Goal: Information Seeking & Learning: Learn about a topic

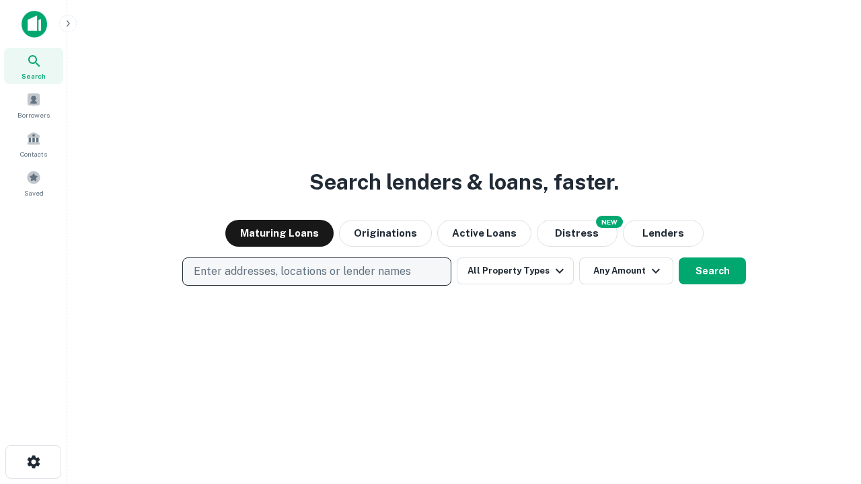
click at [316, 272] on p "Enter addresses, locations or lender names" at bounding box center [302, 272] width 217 height 16
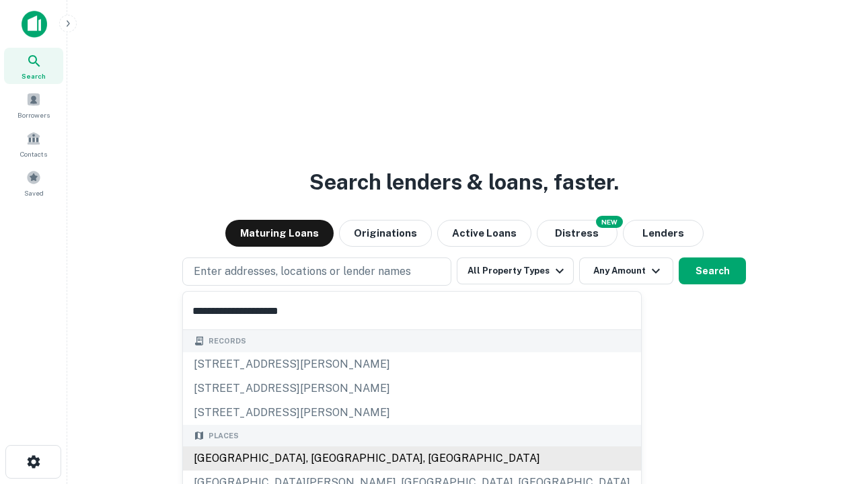
click at [322, 459] on div "[GEOGRAPHIC_DATA], [GEOGRAPHIC_DATA], [GEOGRAPHIC_DATA]" at bounding box center [412, 459] width 458 height 24
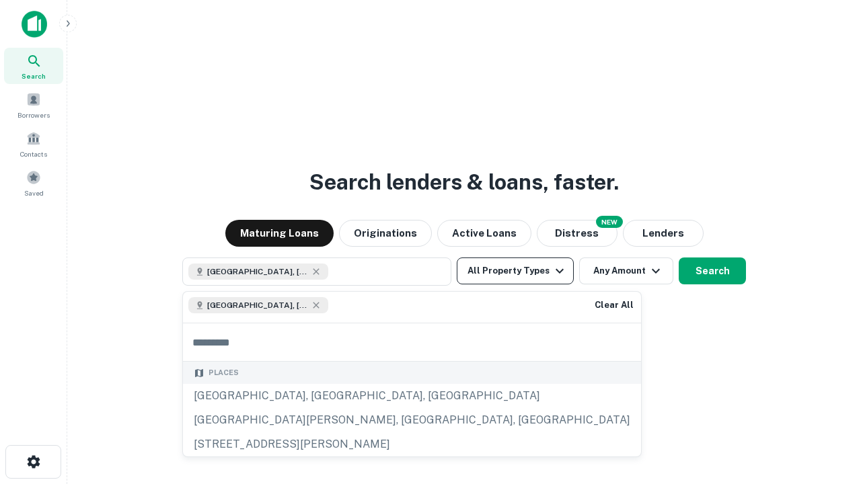
click at [515, 271] on button "All Property Types" at bounding box center [515, 271] width 117 height 27
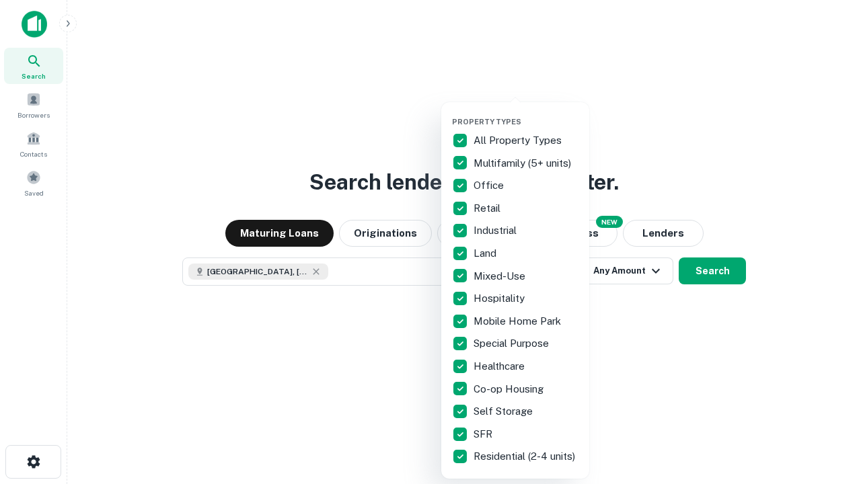
click at [526, 113] on button "button" at bounding box center [526, 113] width 148 height 1
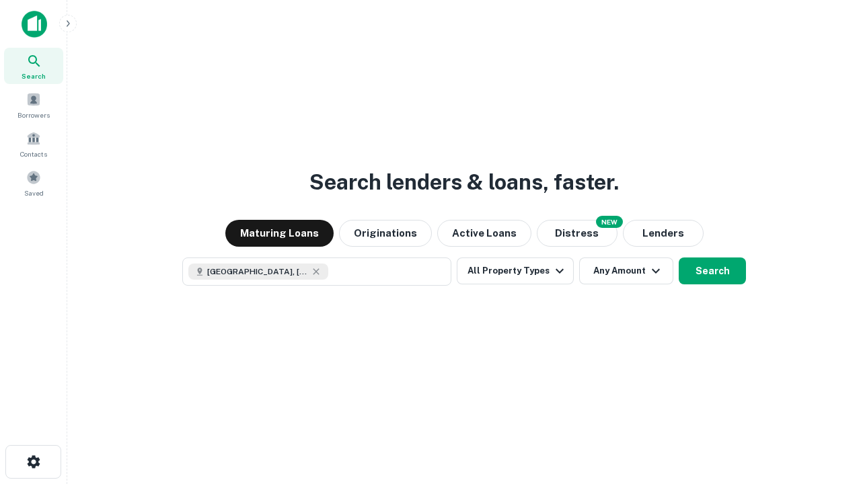
scroll to position [22, 0]
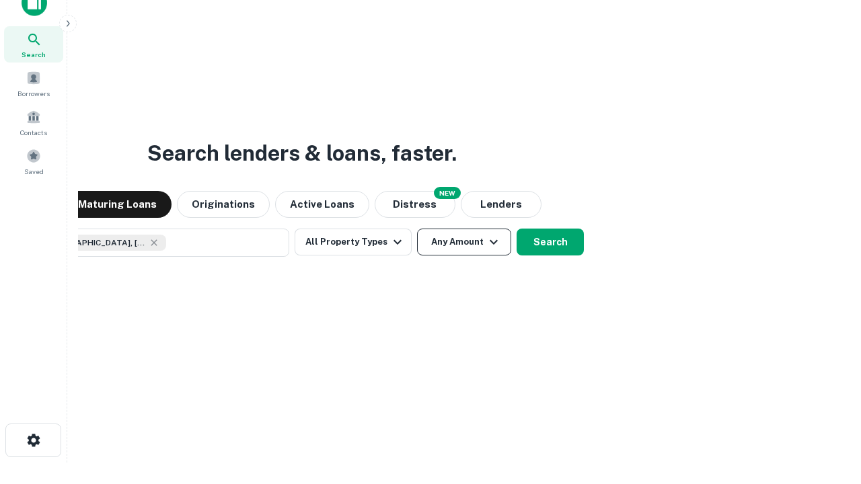
click at [417, 229] on button "Any Amount" at bounding box center [464, 242] width 94 height 27
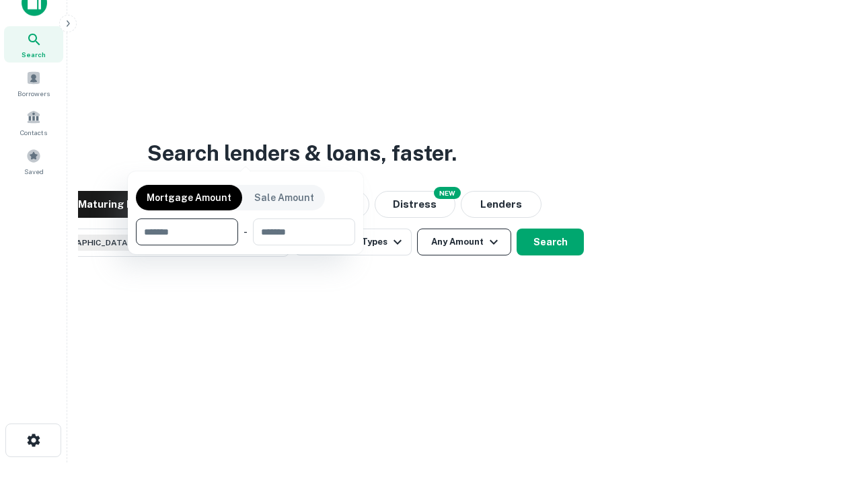
scroll to position [97, 381]
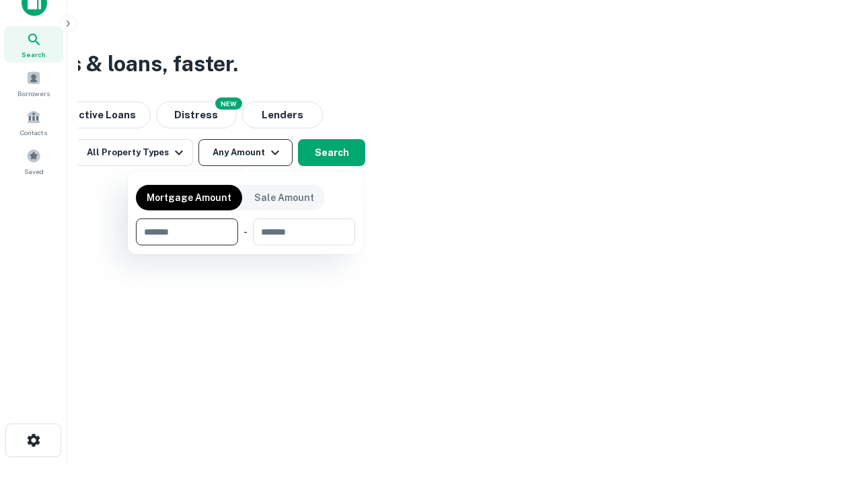
type input "*******"
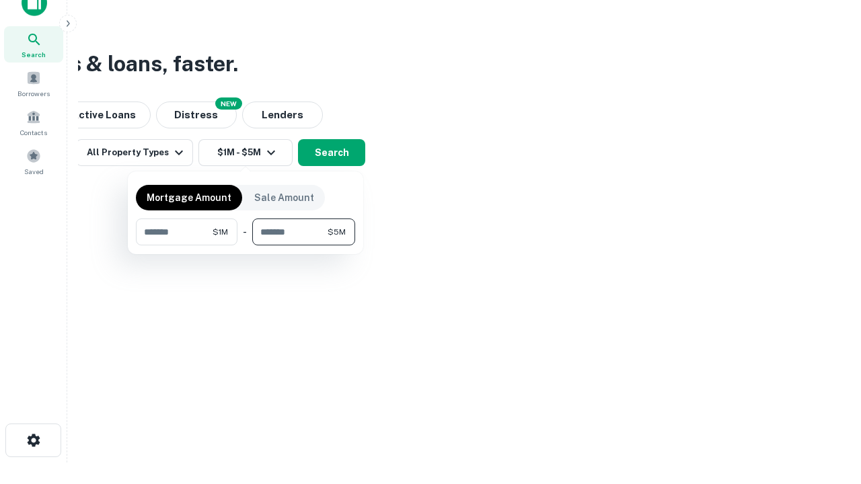
type input "*******"
click at [246, 246] on button "button" at bounding box center [245, 246] width 219 height 1
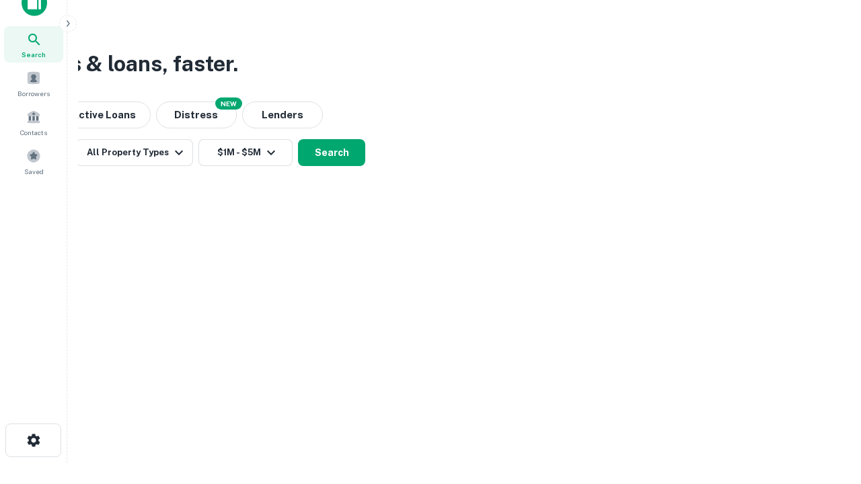
scroll to position [22, 0]
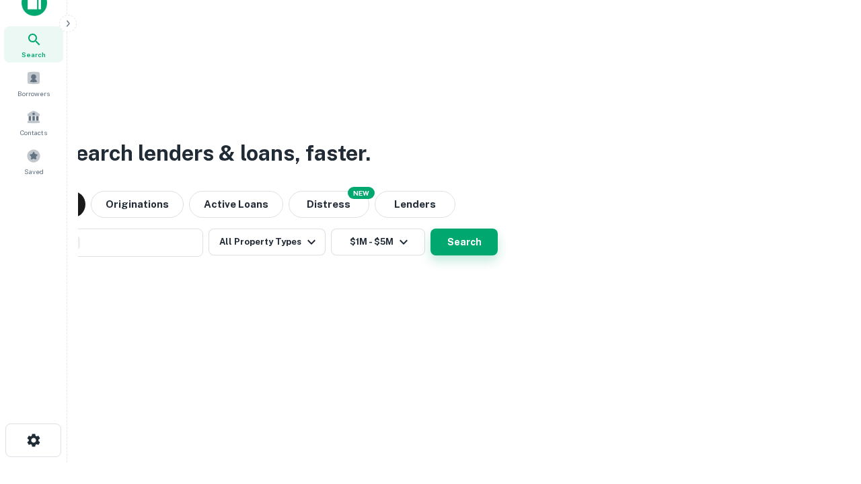
click at [431, 229] on button "Search" at bounding box center [464, 242] width 67 height 27
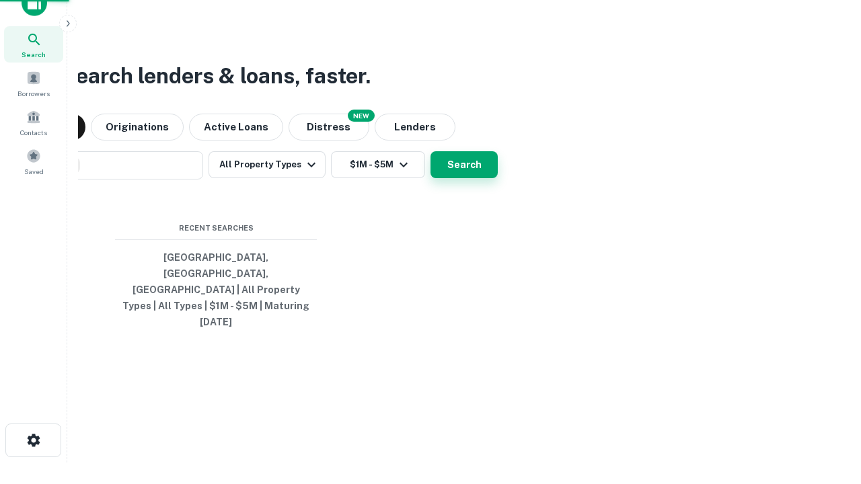
scroll to position [36, 381]
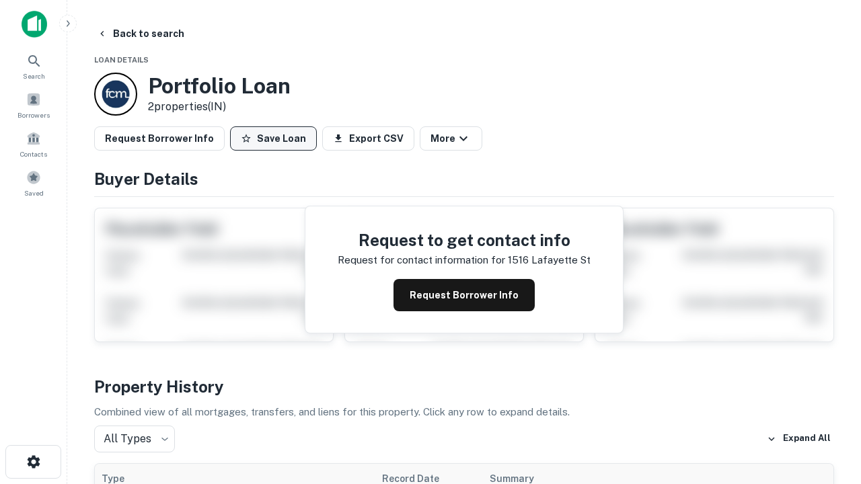
click at [273, 139] on button "Save Loan" at bounding box center [273, 138] width 87 height 24
click at [277, 139] on button "Save Loan" at bounding box center [273, 138] width 87 height 24
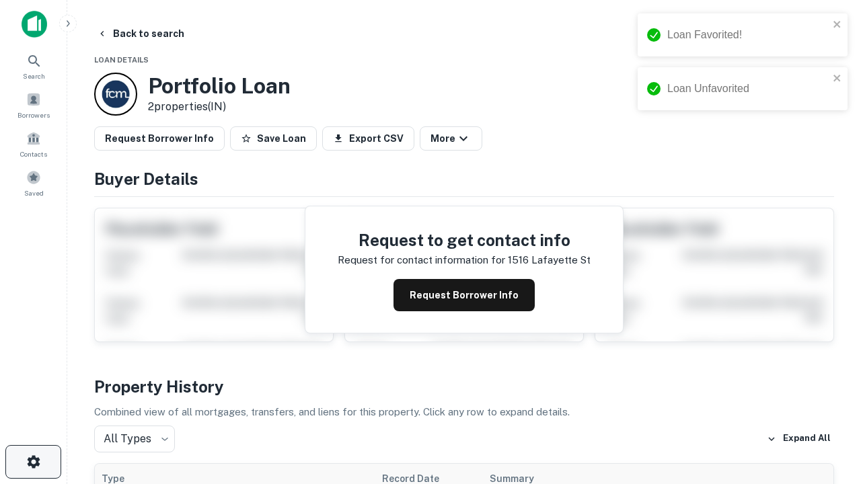
click at [33, 462] on icon "button" at bounding box center [34, 462] width 16 height 16
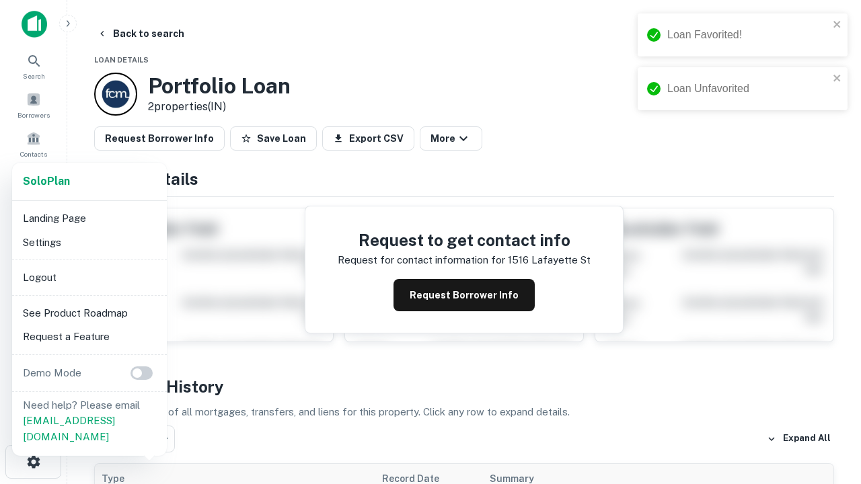
click at [89, 277] on li "Logout" at bounding box center [89, 278] width 144 height 24
